Goal: Task Accomplishment & Management: Manage account settings

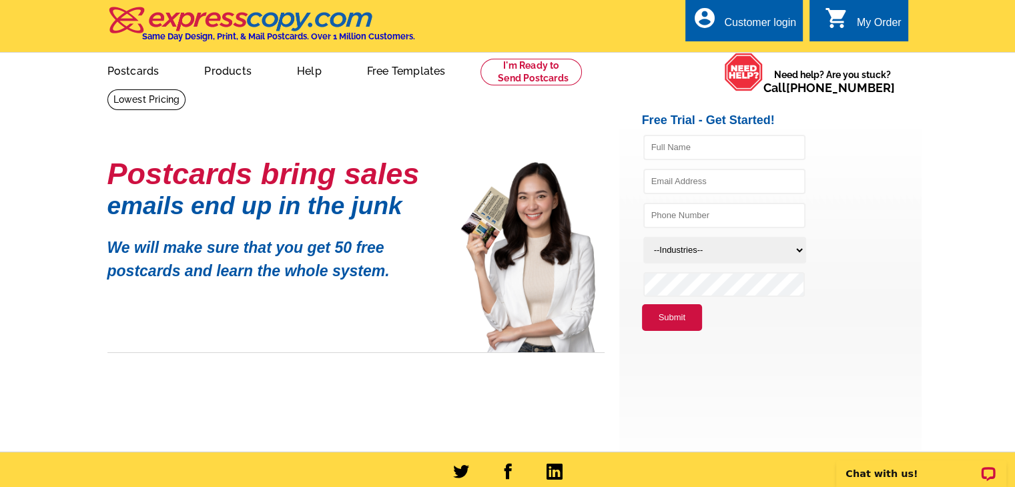
click at [758, 21] on div "Customer login" at bounding box center [760, 26] width 72 height 19
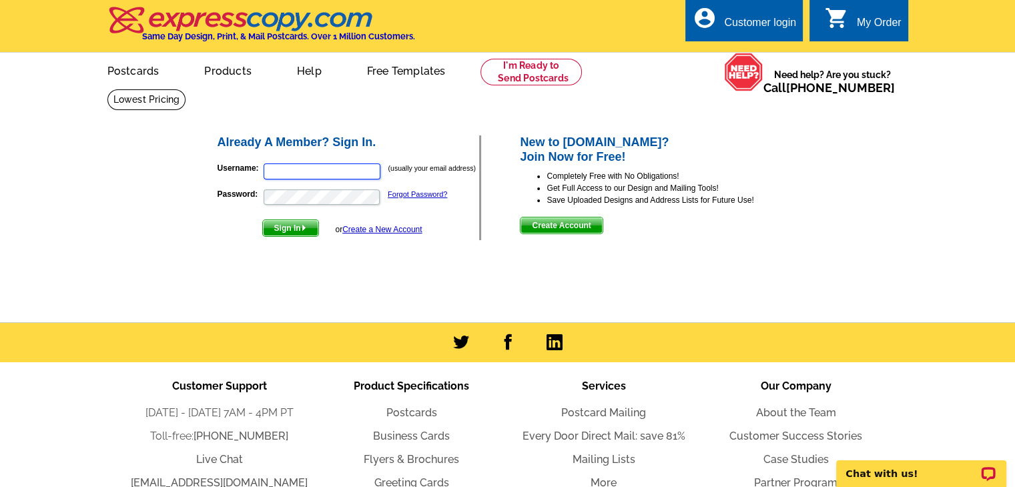
click at [285, 168] on input "Username:" at bounding box center [322, 171] width 117 height 16
type input "[PERSON_NAME][EMAIL_ADDRESS][PERSON_NAME][DOMAIN_NAME]"
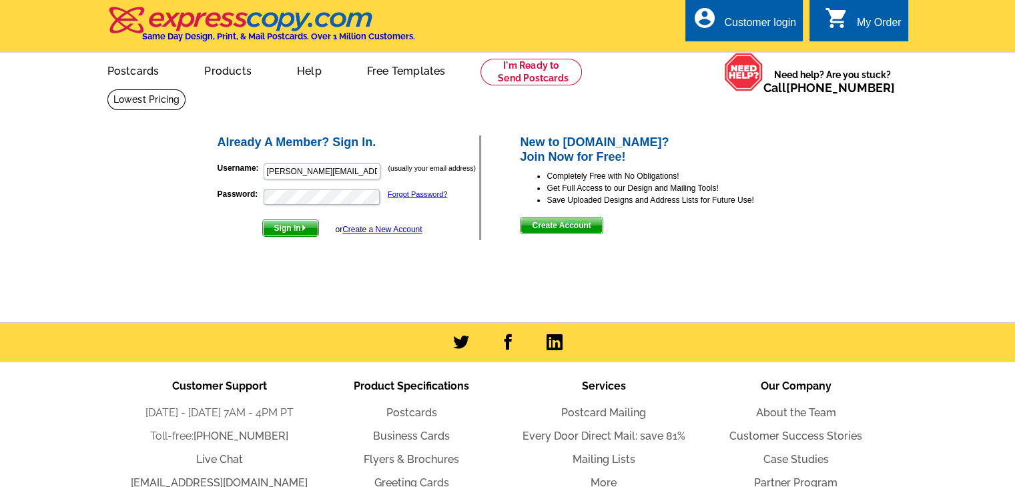
click at [282, 225] on span "Sign In" at bounding box center [290, 228] width 55 height 16
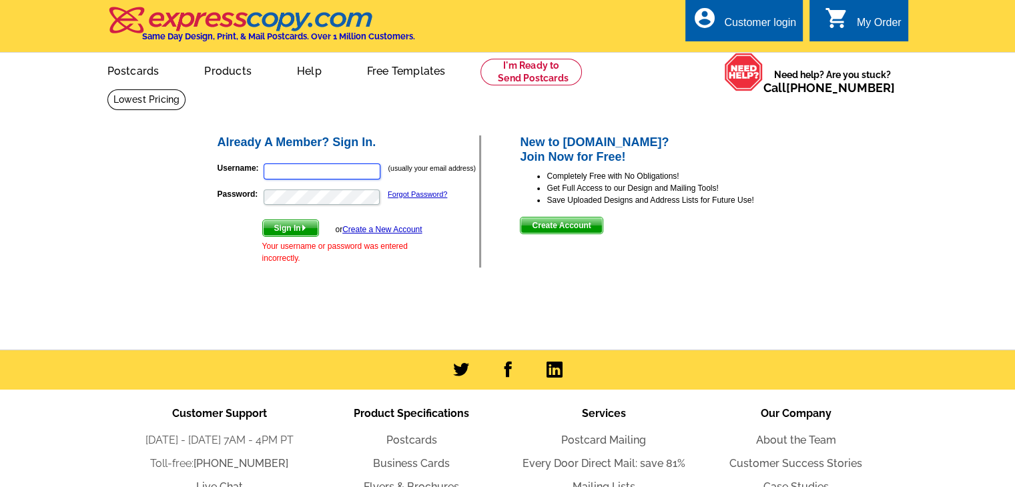
click at [294, 171] on input "Username:" at bounding box center [322, 171] width 117 height 16
type input "[PERSON_NAME][EMAIL_ADDRESS][PERSON_NAME][DOMAIN_NAME]"
click at [286, 231] on span "Sign In" at bounding box center [290, 228] width 55 height 16
click at [282, 171] on input "Username:" at bounding box center [322, 171] width 117 height 16
type input "[PERSON_NAME][EMAIL_ADDRESS][PERSON_NAME][DOMAIN_NAME]"
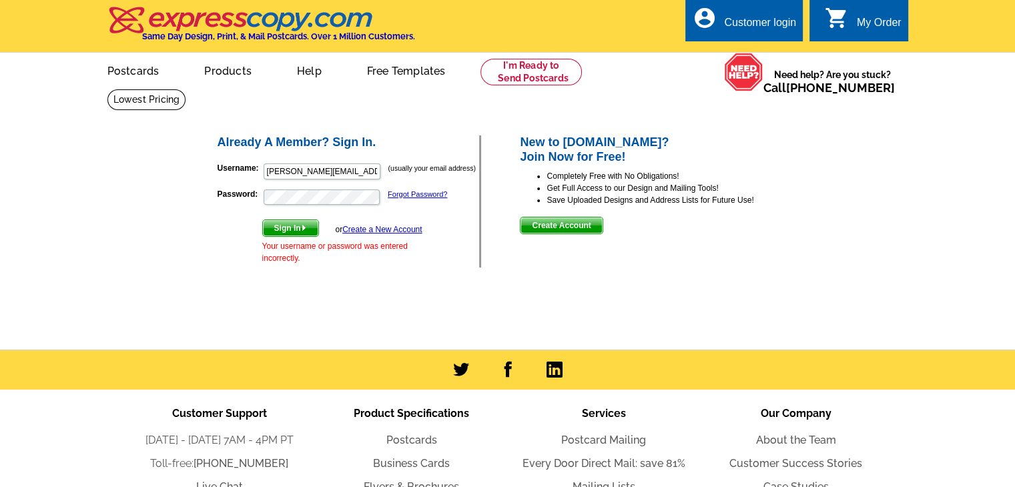
click at [278, 230] on span "Sign In" at bounding box center [290, 228] width 55 height 16
